Goal: Use online tool/utility: Utilize a website feature to perform a specific function

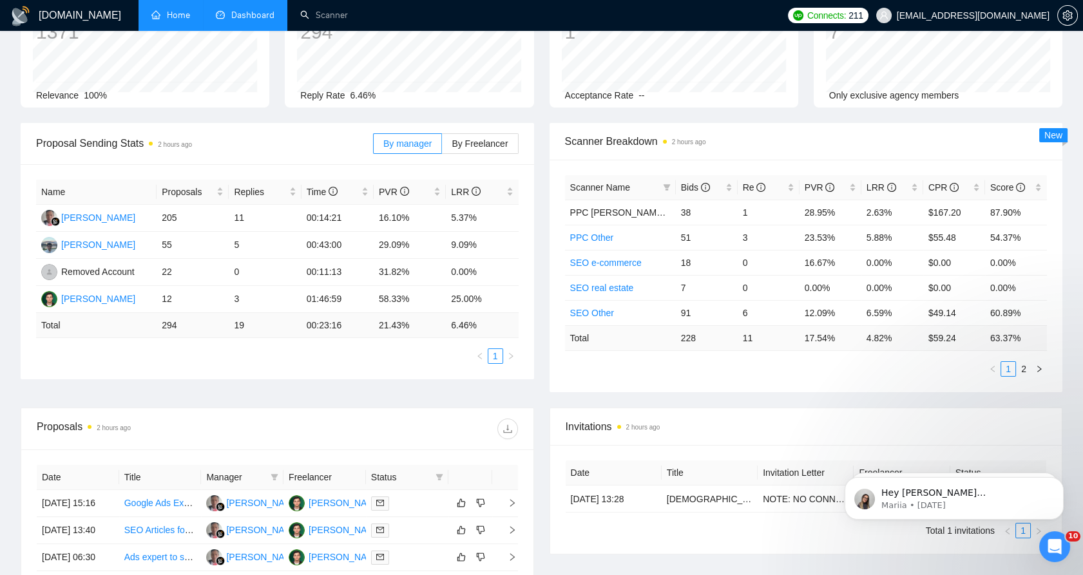
click at [151, 10] on link "Home" at bounding box center [170, 15] width 39 height 11
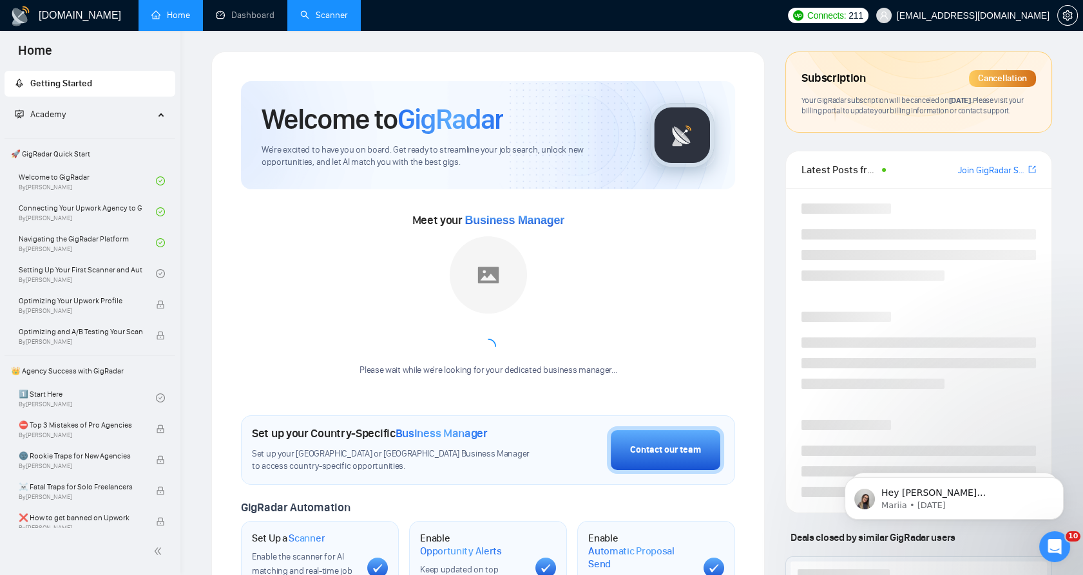
click at [315, 21] on link "Scanner" at bounding box center [324, 15] width 48 height 11
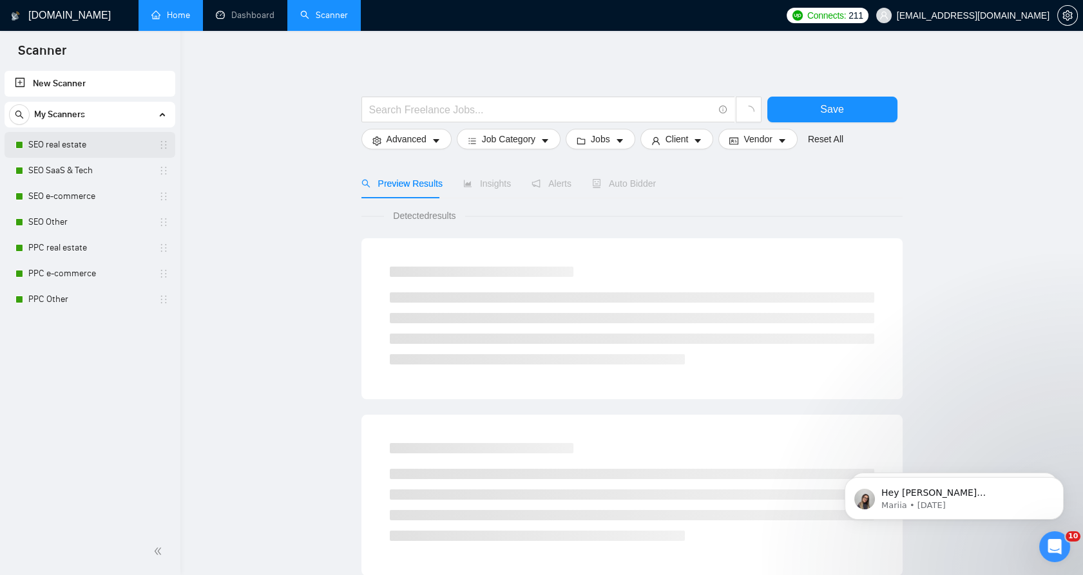
click at [117, 150] on link "SEO real estate" at bounding box center [89, 145] width 122 height 26
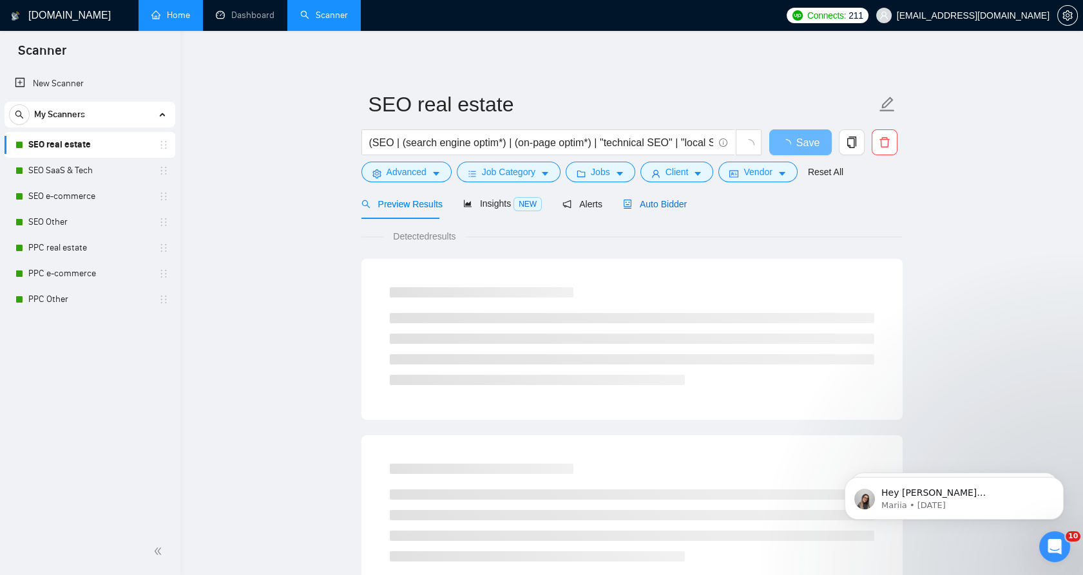
click at [667, 209] on span "Auto Bidder" at bounding box center [655, 204] width 64 height 10
